Goal: Find specific page/section: Find specific page/section

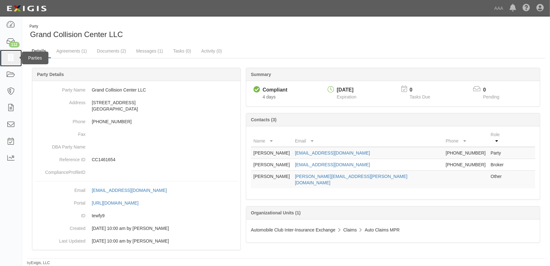
click at [11, 57] on icon at bounding box center [10, 57] width 9 height 7
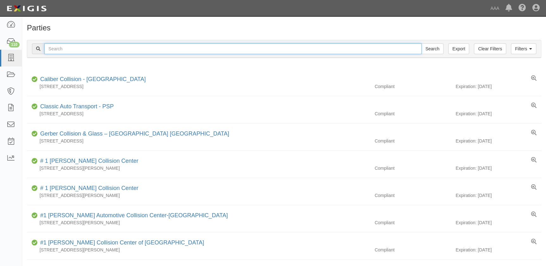
click at [148, 52] on input "text" at bounding box center [232, 48] width 377 height 11
click at [73, 52] on input "fix auto" at bounding box center [232, 48] width 377 height 11
type input "fix auto - anaheim"
click at [422, 43] on input "Search" at bounding box center [433, 48] width 22 height 11
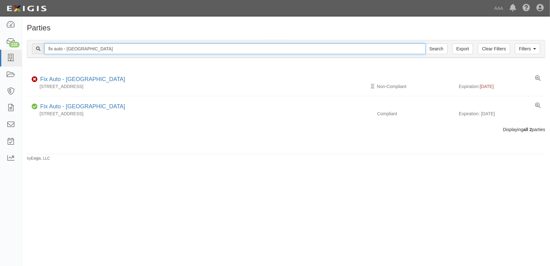
drag, startPoint x: 106, startPoint y: 50, endPoint x: 67, endPoint y: 52, distance: 39.3
click at [67, 52] on input "fix auto - anaheim" at bounding box center [235, 48] width 382 height 11
type input "fix auto - costa mesa"
click at [426, 43] on input "Search" at bounding box center [437, 48] width 22 height 11
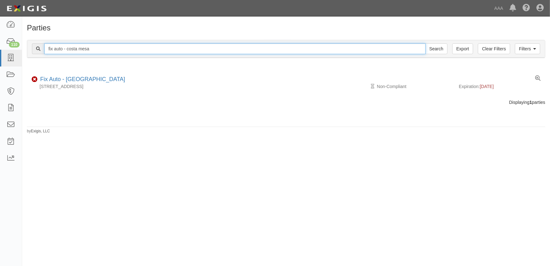
drag, startPoint x: 101, startPoint y: 48, endPoint x: 67, endPoint y: 48, distance: 34.5
click at [67, 48] on input "fix auto - costa mesa" at bounding box center [235, 48] width 382 height 11
type input "fix auto - [GEOGRAPHIC_DATA]"
click at [426, 43] on input "Search" at bounding box center [437, 48] width 22 height 11
drag, startPoint x: 92, startPoint y: 48, endPoint x: 67, endPoint y: 51, distance: 24.9
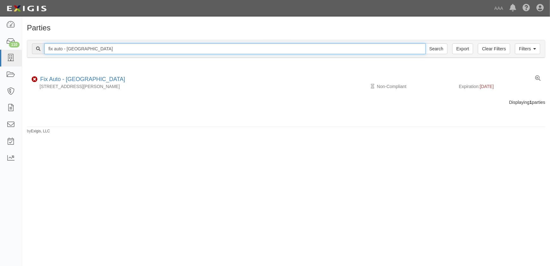
click at [67, 51] on input "fix auto - [GEOGRAPHIC_DATA]" at bounding box center [235, 48] width 382 height 11
type input "fix auto - irvine"
click at [426, 43] on input "Search" at bounding box center [437, 48] width 22 height 11
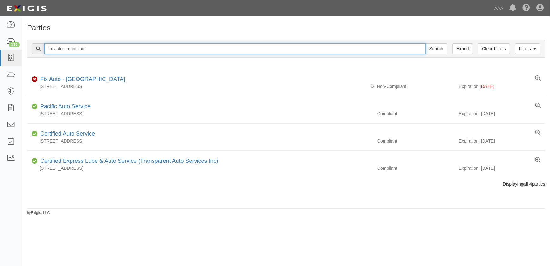
type input "fix auto - montclair"
click at [426, 43] on input "Search" at bounding box center [437, 48] width 22 height 11
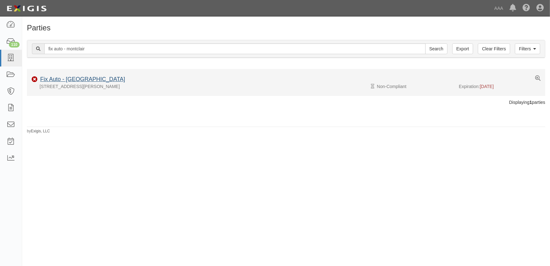
click at [76, 75] on div "Fix Auto - [GEOGRAPHIC_DATA]" at bounding box center [81, 79] width 87 height 8
click at [77, 77] on link "Fix Auto - [GEOGRAPHIC_DATA]" at bounding box center [82, 79] width 85 height 6
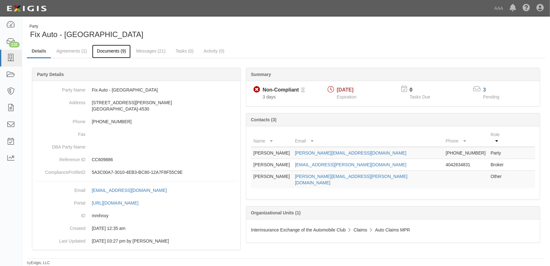
click at [115, 52] on link "Documents (9)" at bounding box center [111, 52] width 39 height 14
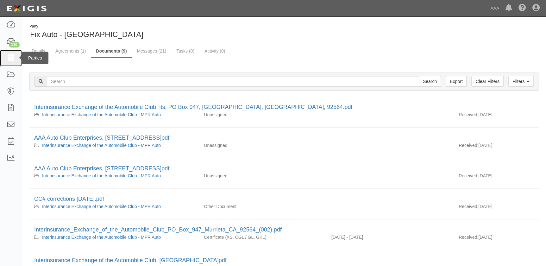
click at [10, 61] on icon at bounding box center [10, 57] width 9 height 7
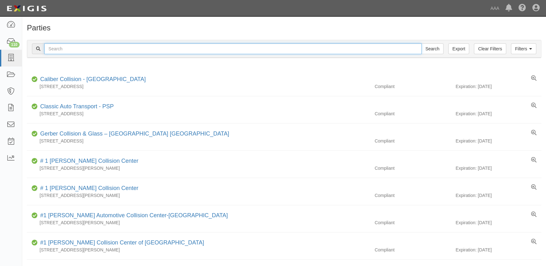
click at [79, 50] on input "text" at bounding box center [232, 48] width 377 height 11
type input "grand"
click at [422, 43] on input "Search" at bounding box center [433, 48] width 22 height 11
